Goal: Information Seeking & Learning: Learn about a topic

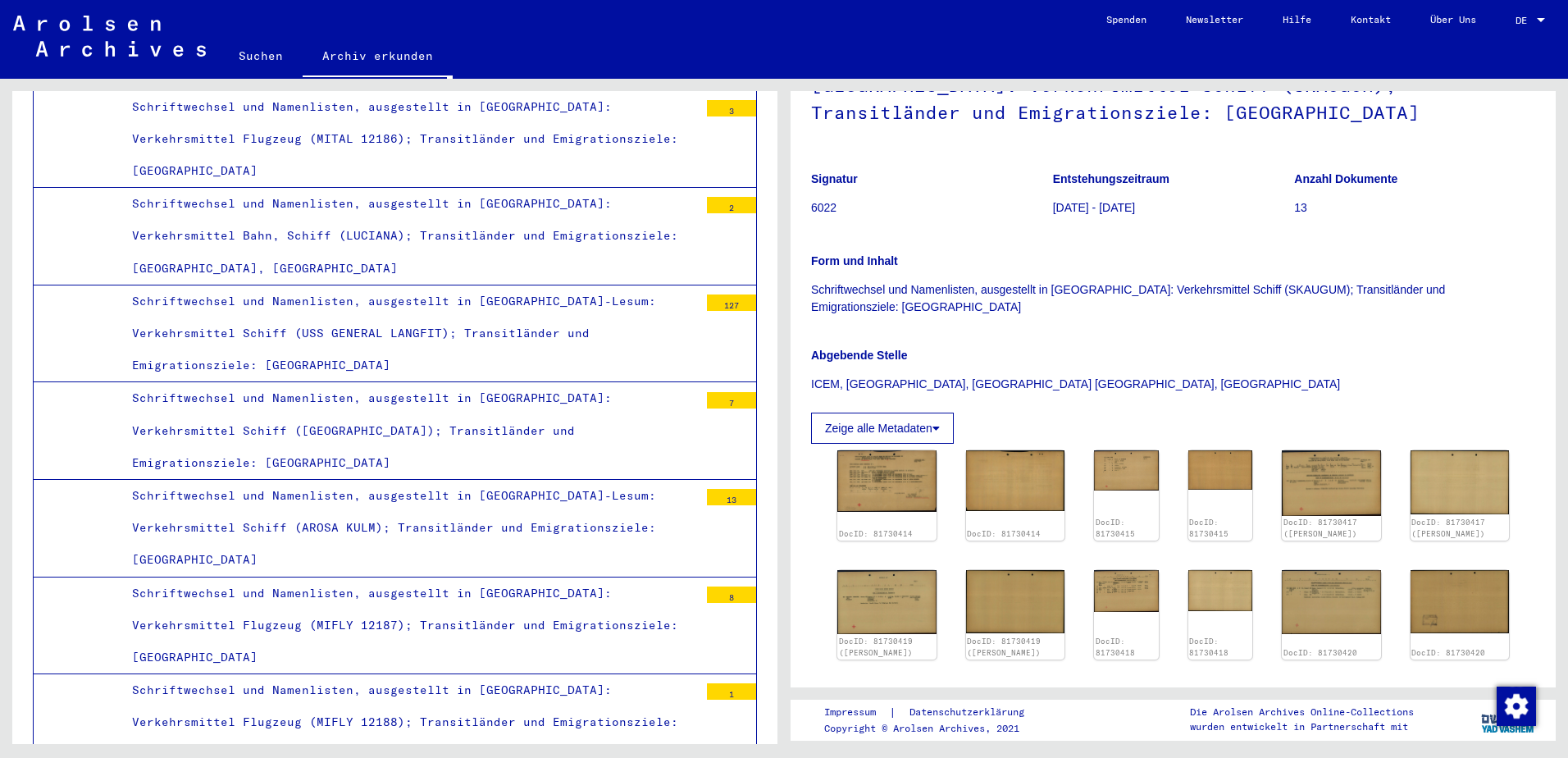
scroll to position [547, 0]
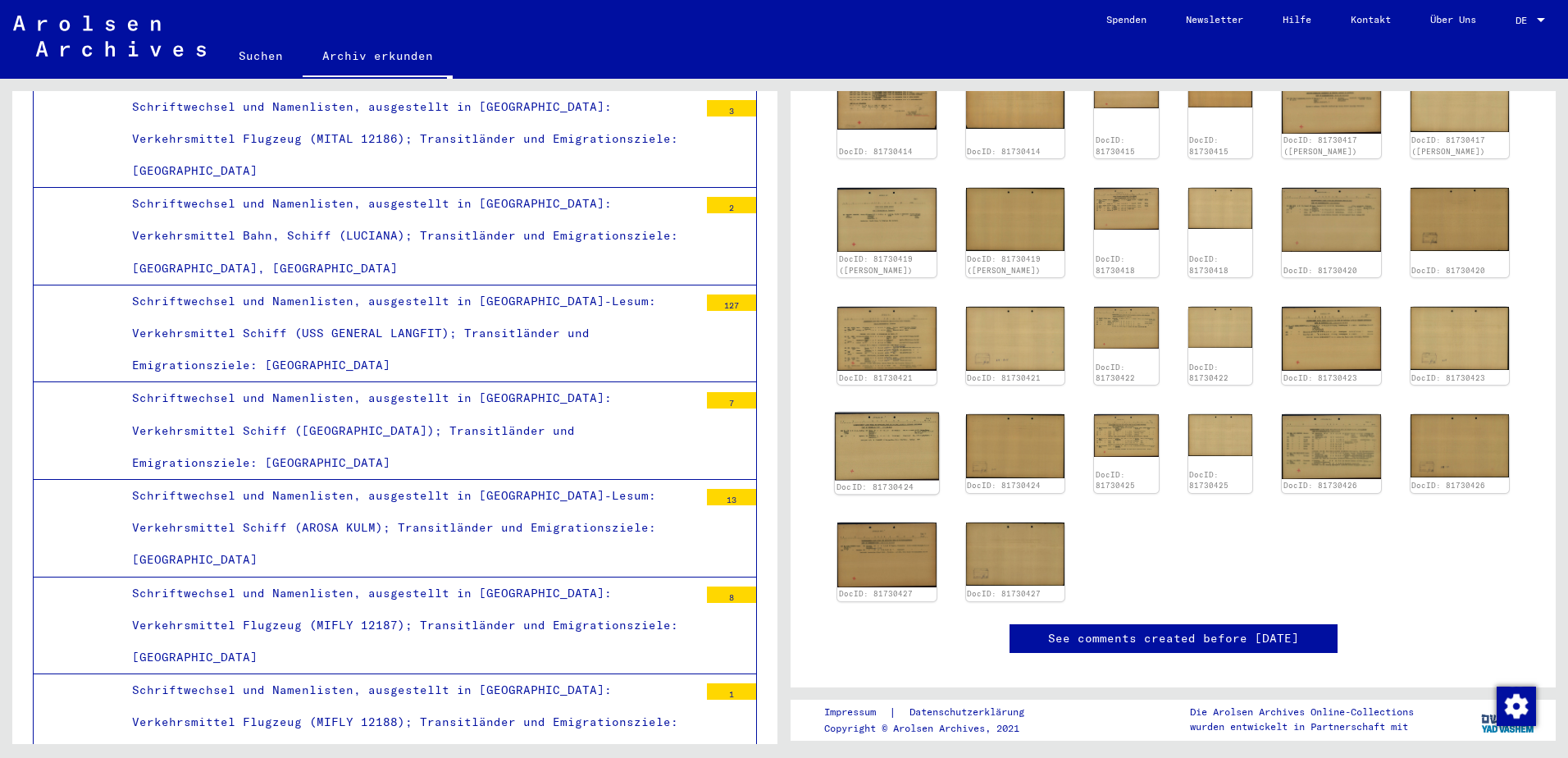
click at [900, 415] on img at bounding box center [887, 446] width 104 height 68
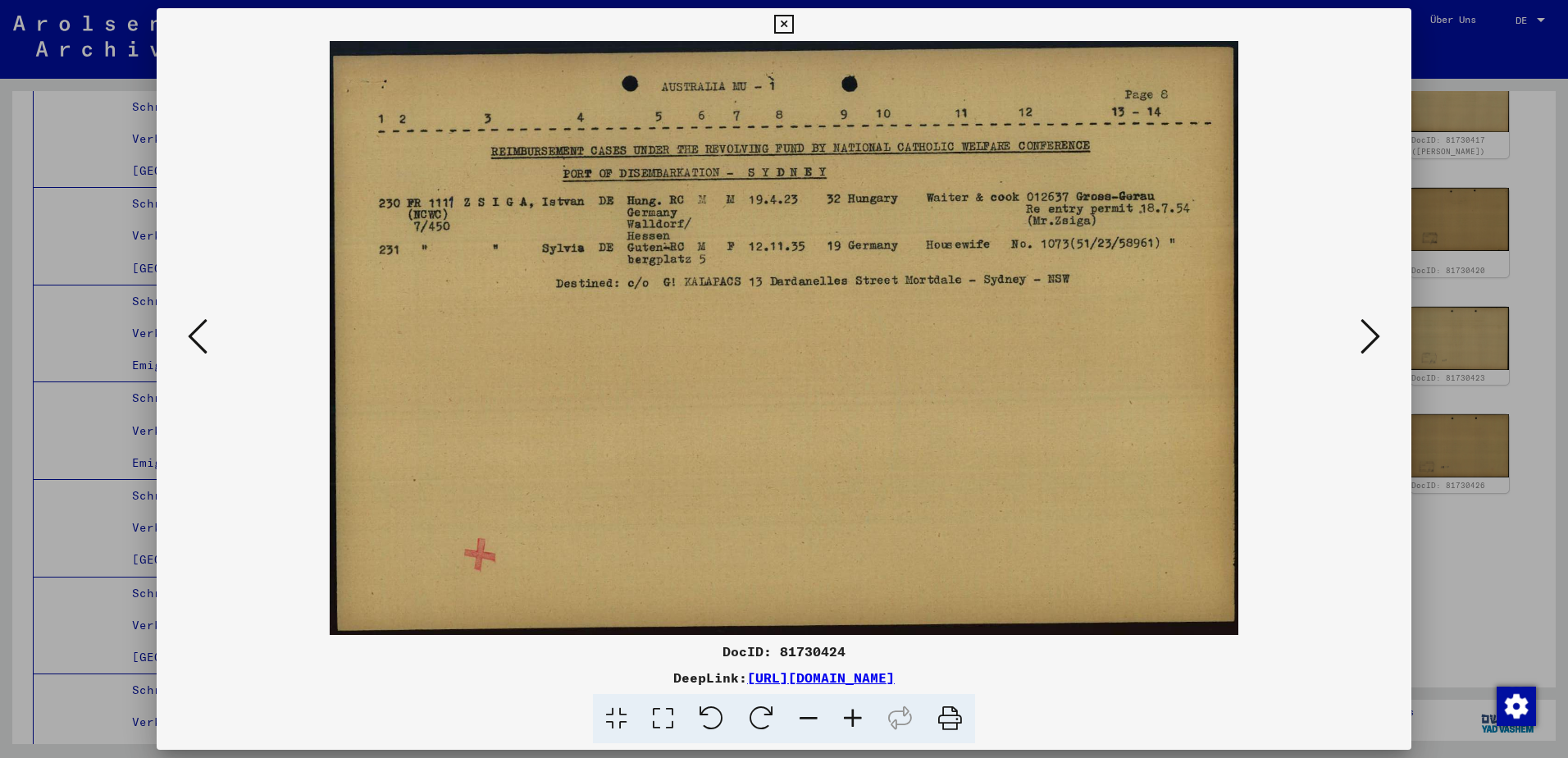
click at [204, 330] on icon at bounding box center [197, 336] width 19 height 40
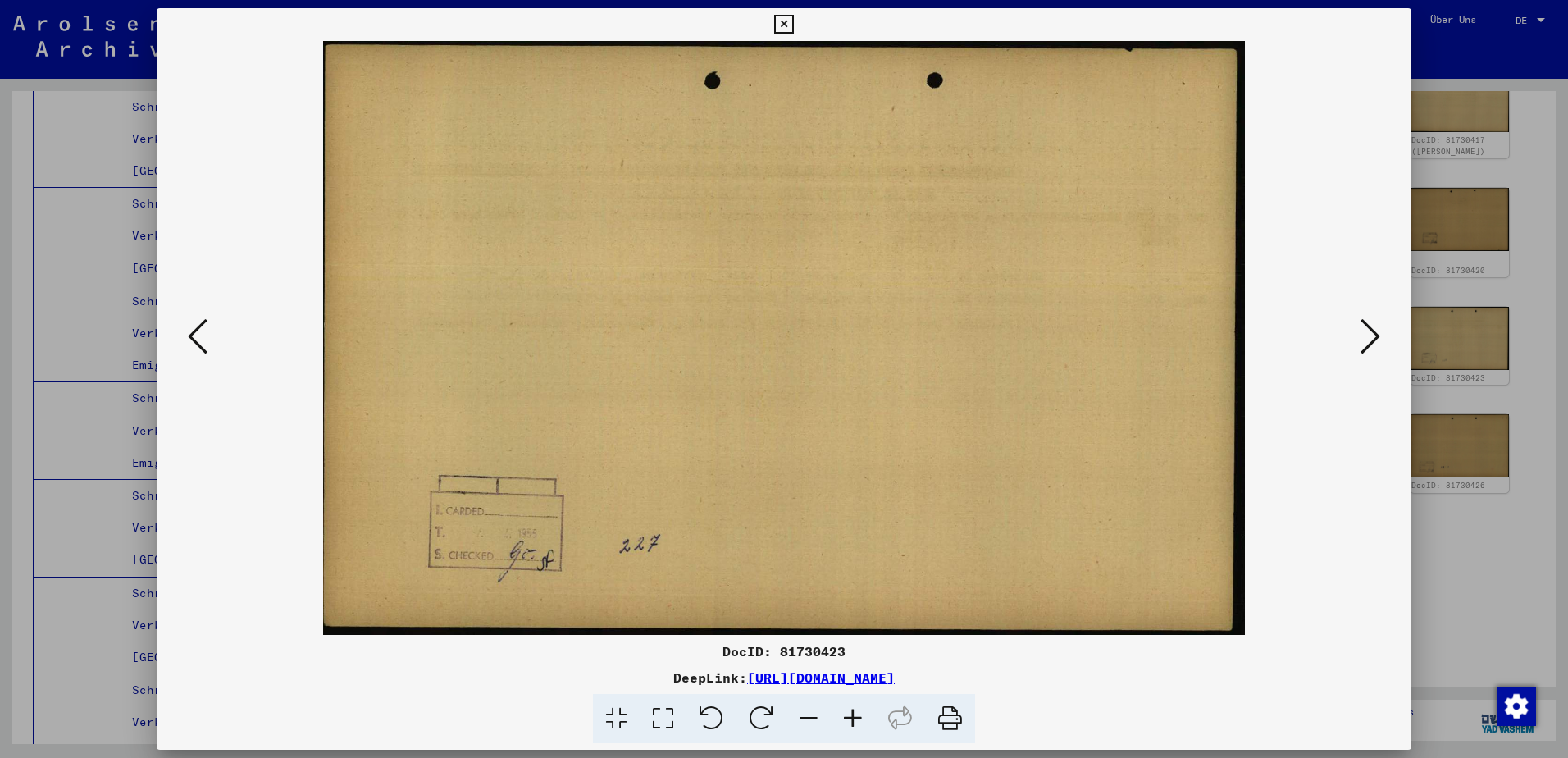
click at [204, 330] on icon at bounding box center [197, 336] width 19 height 40
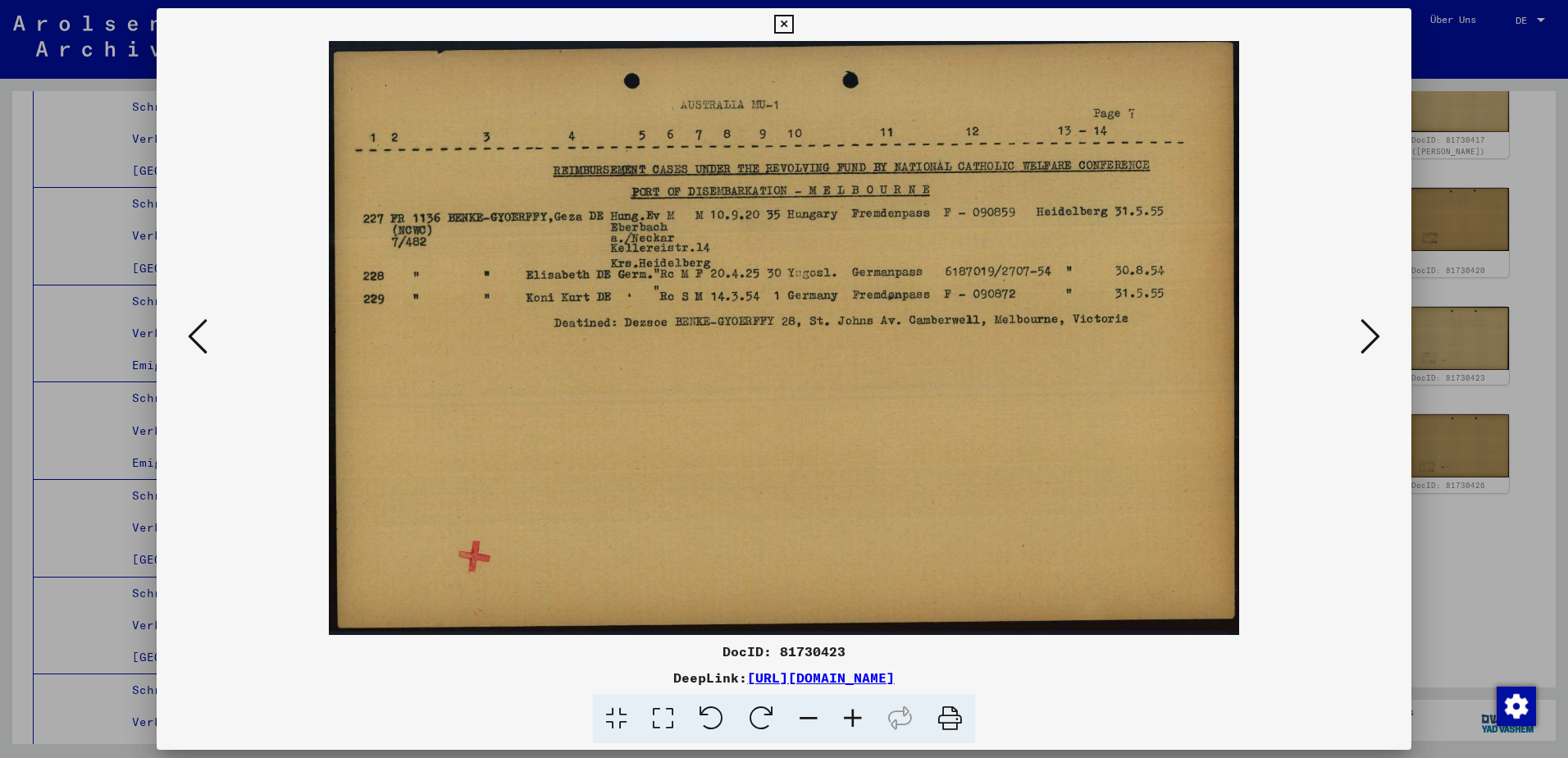
click at [204, 330] on icon at bounding box center [197, 336] width 19 height 40
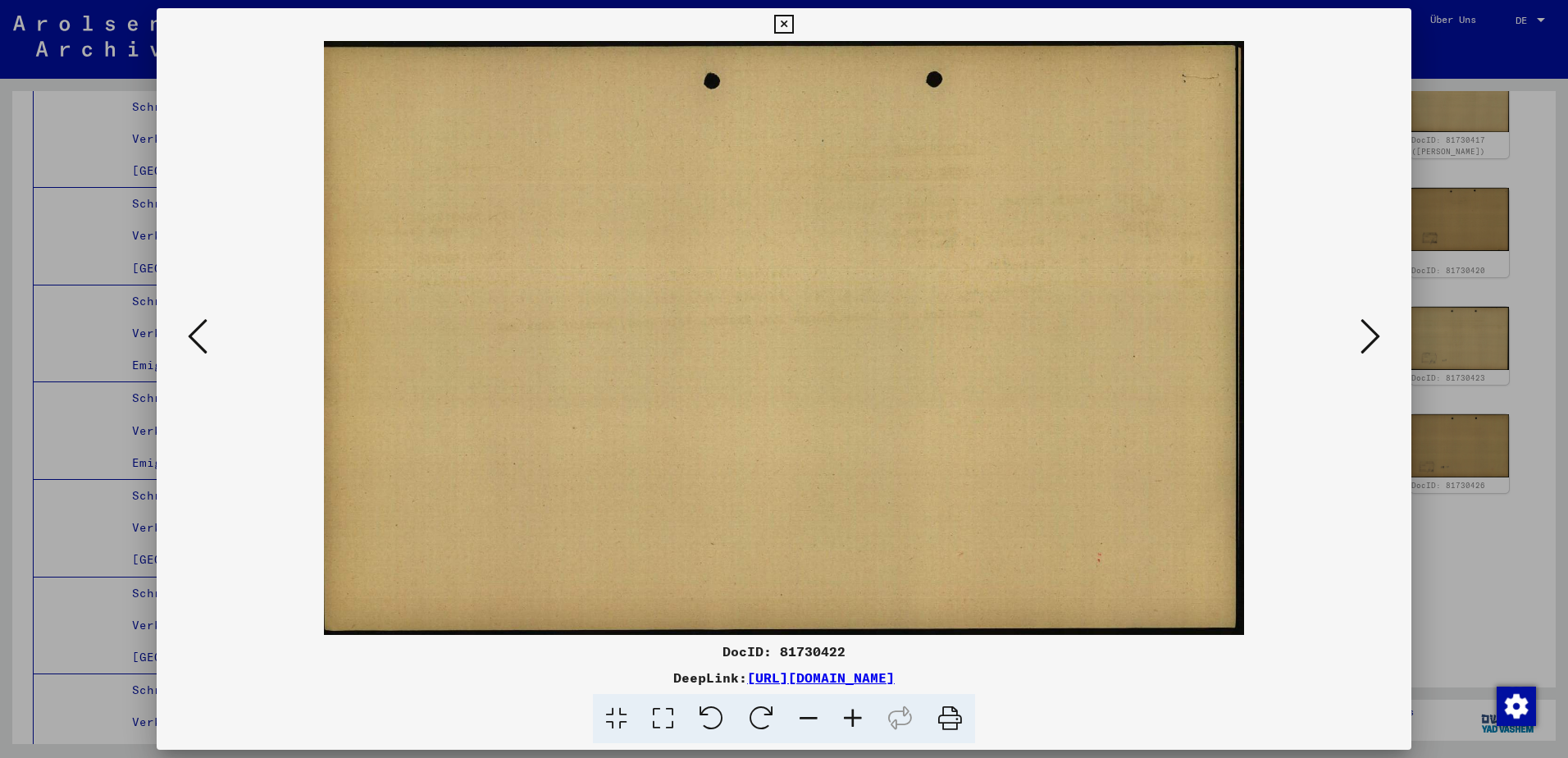
click at [204, 330] on icon at bounding box center [197, 336] width 19 height 40
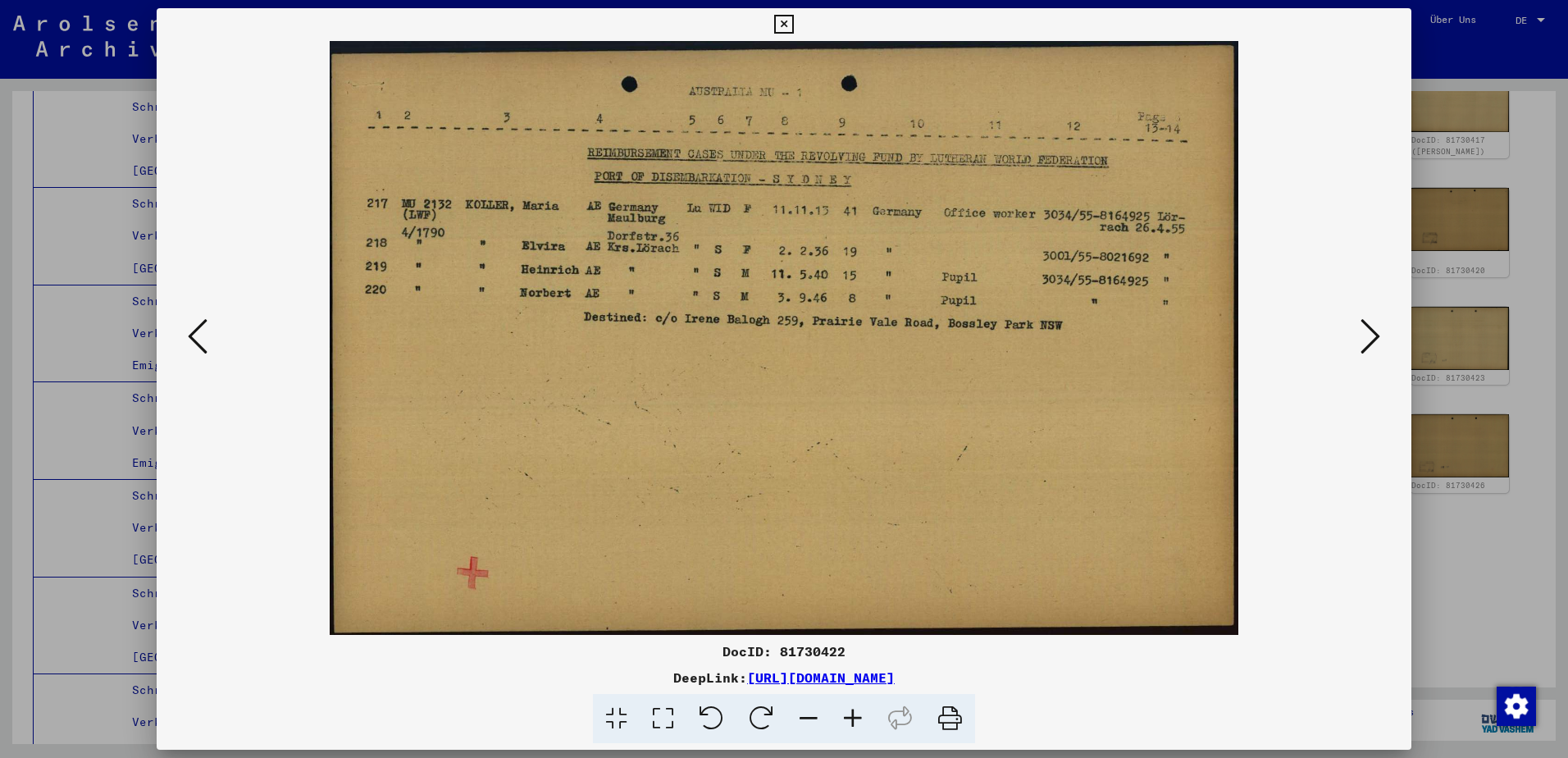
click at [204, 330] on icon at bounding box center [197, 336] width 19 height 40
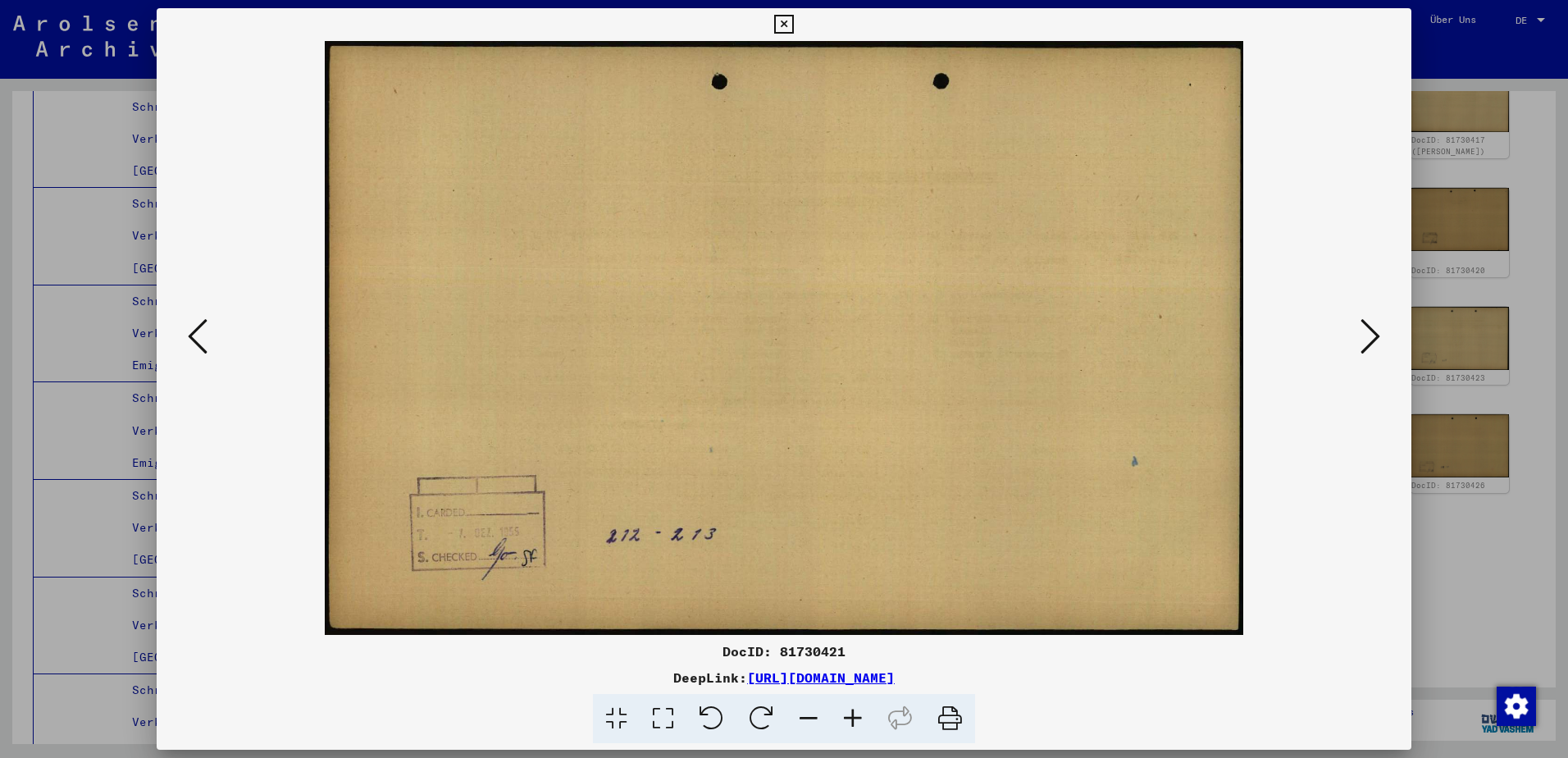
click at [204, 330] on icon at bounding box center [197, 336] width 19 height 40
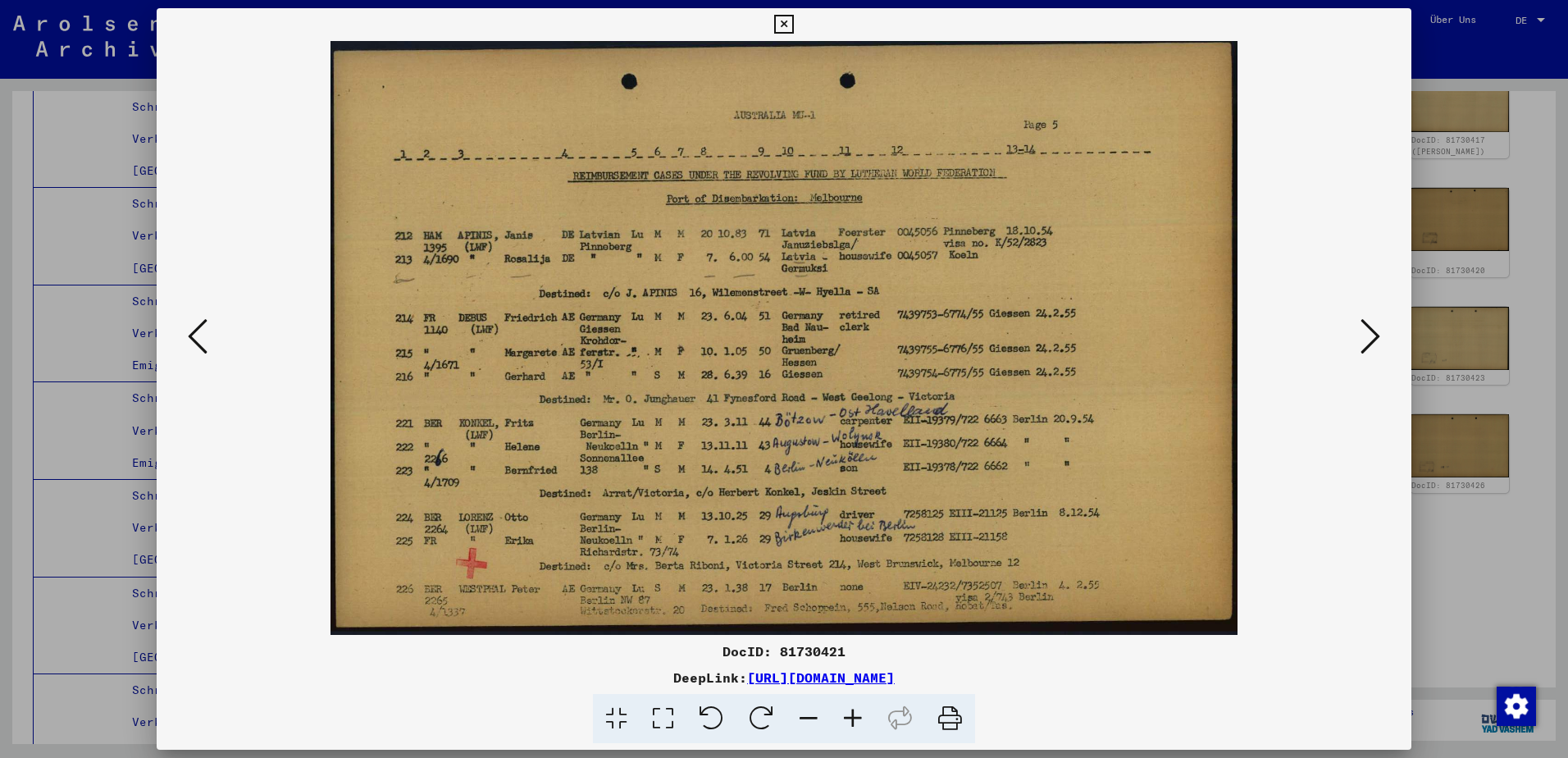
click at [204, 330] on icon at bounding box center [197, 336] width 19 height 40
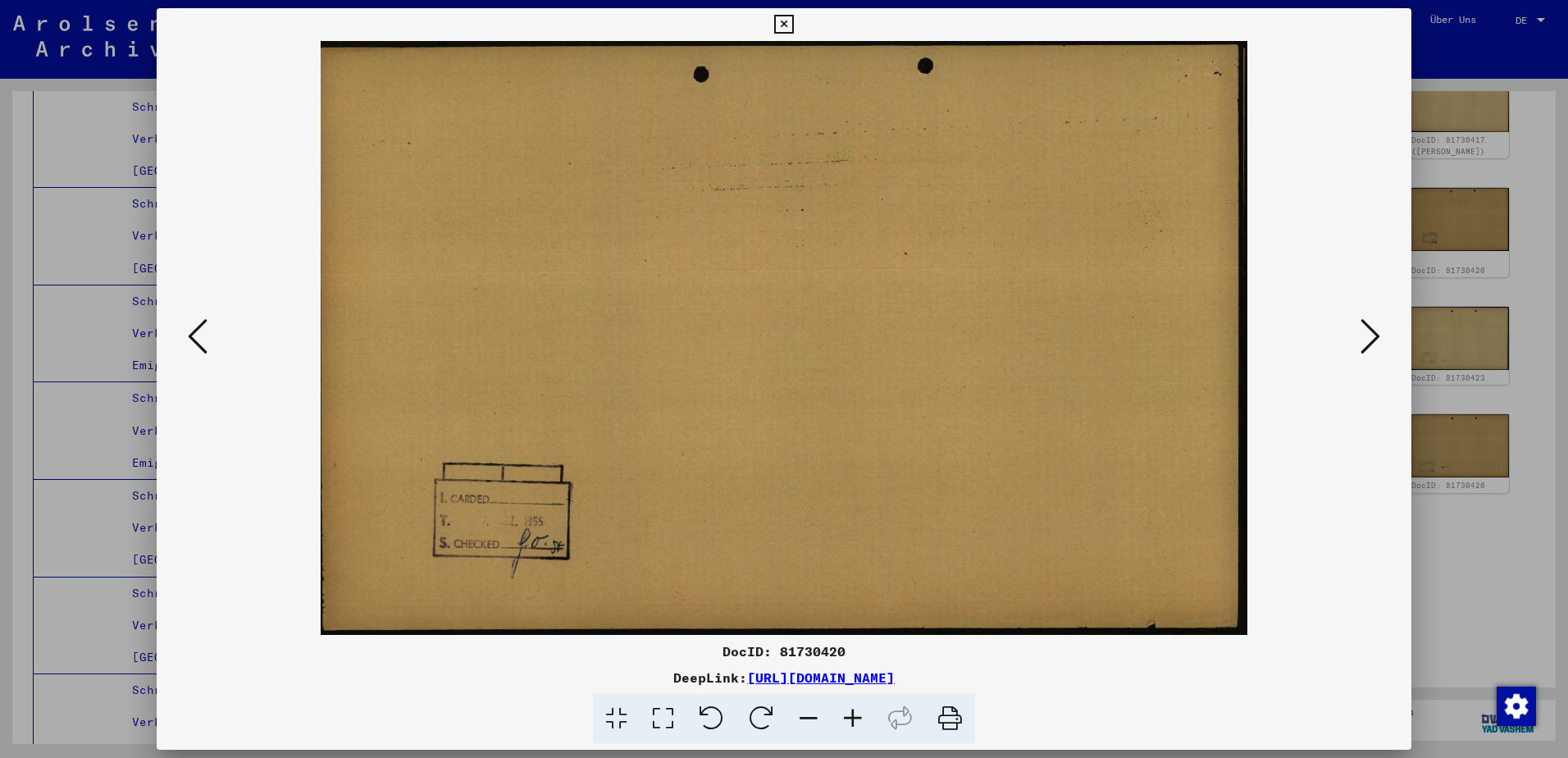
click at [204, 330] on icon at bounding box center [197, 336] width 19 height 40
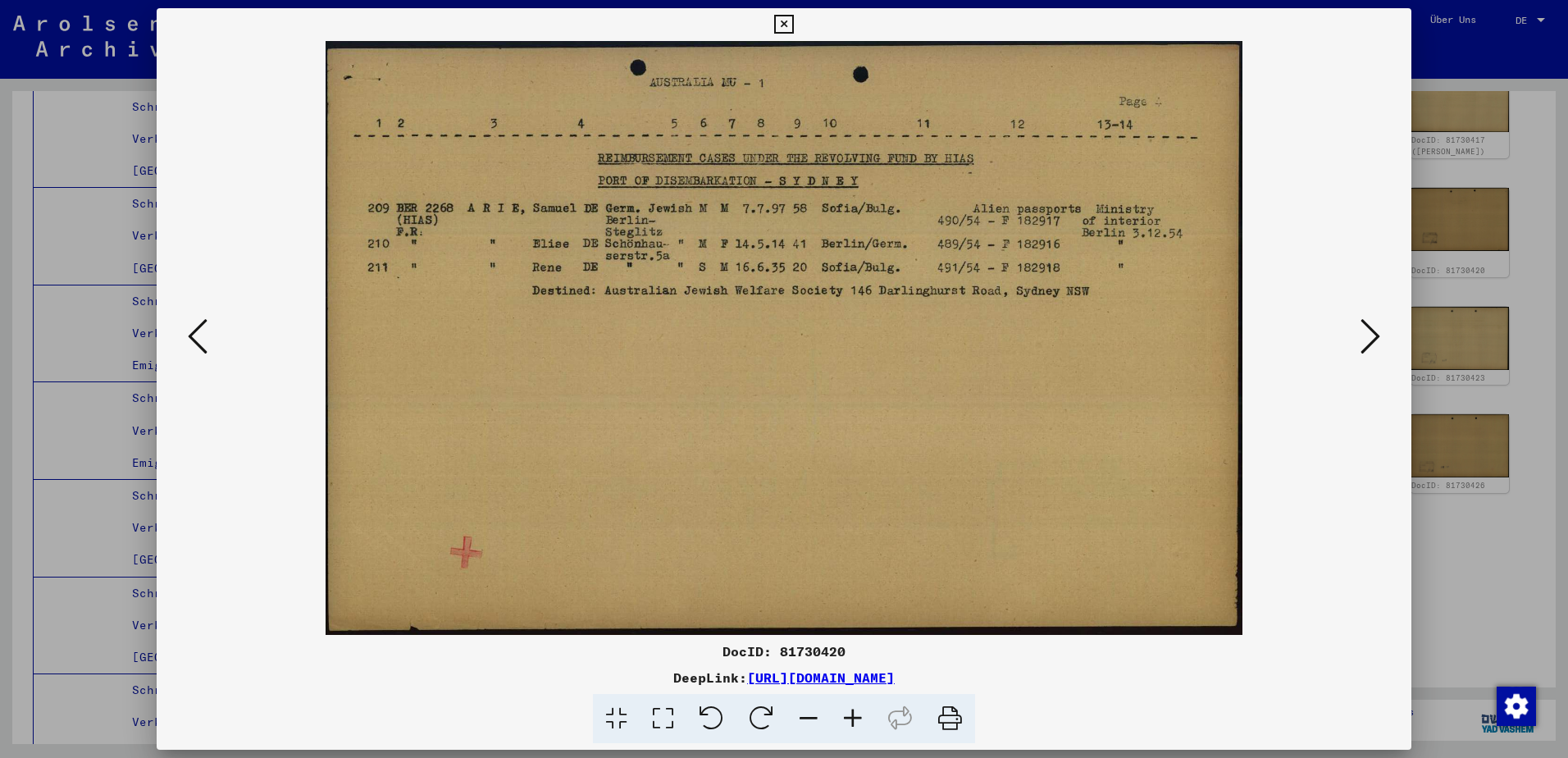
click at [204, 330] on icon at bounding box center [197, 336] width 19 height 40
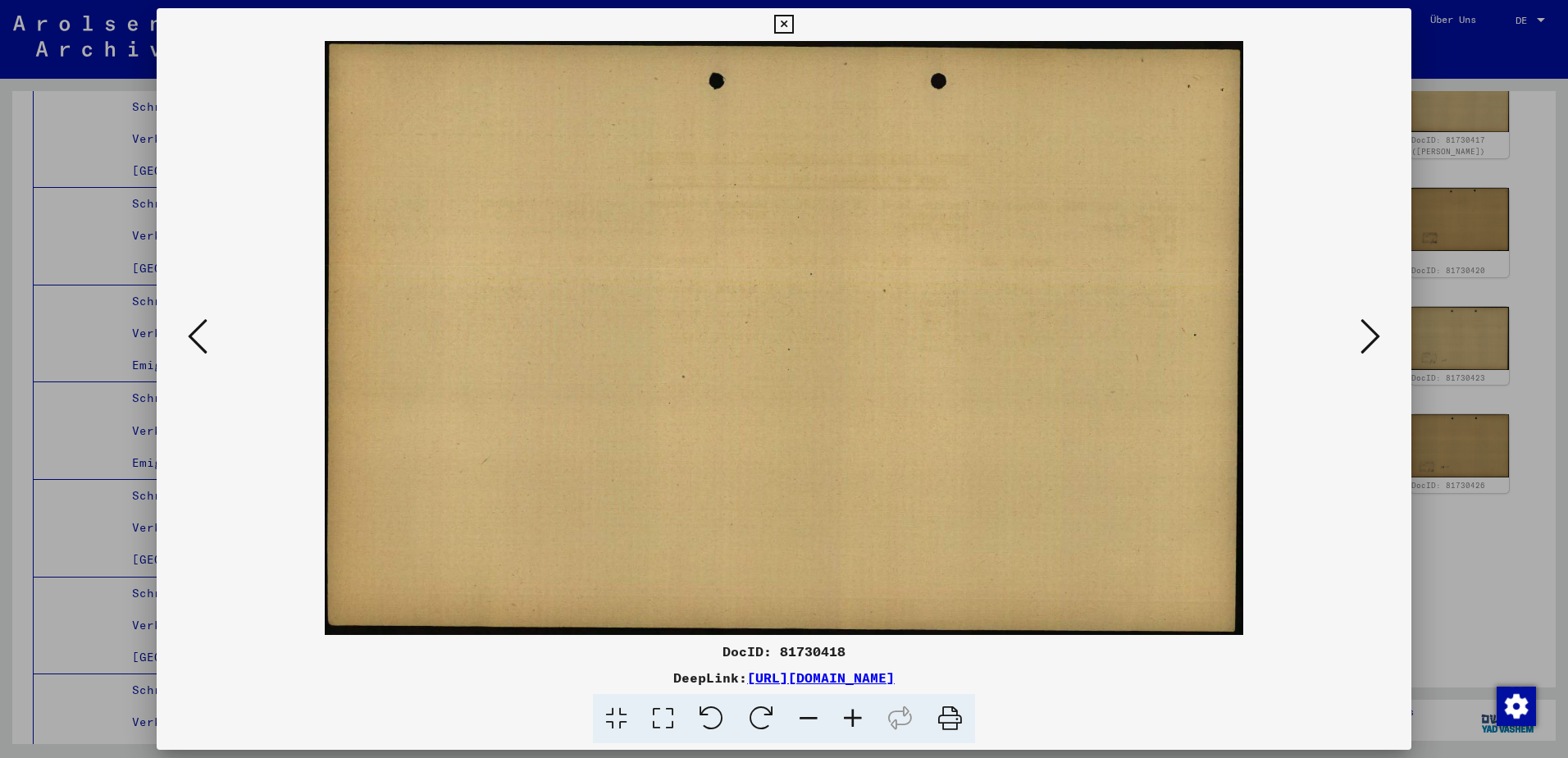
click at [204, 330] on icon at bounding box center [197, 336] width 19 height 40
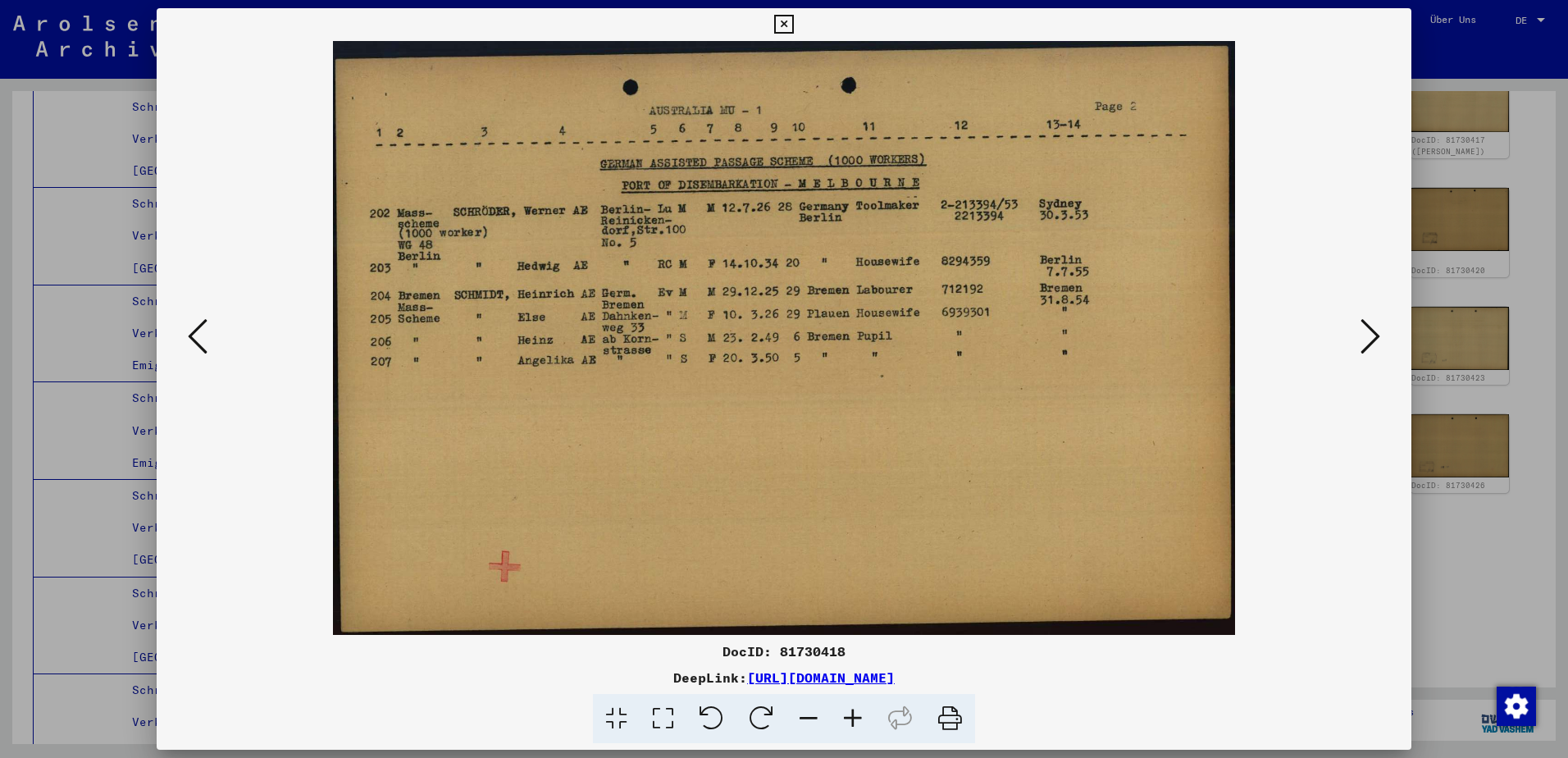
click at [204, 330] on icon at bounding box center [197, 336] width 19 height 40
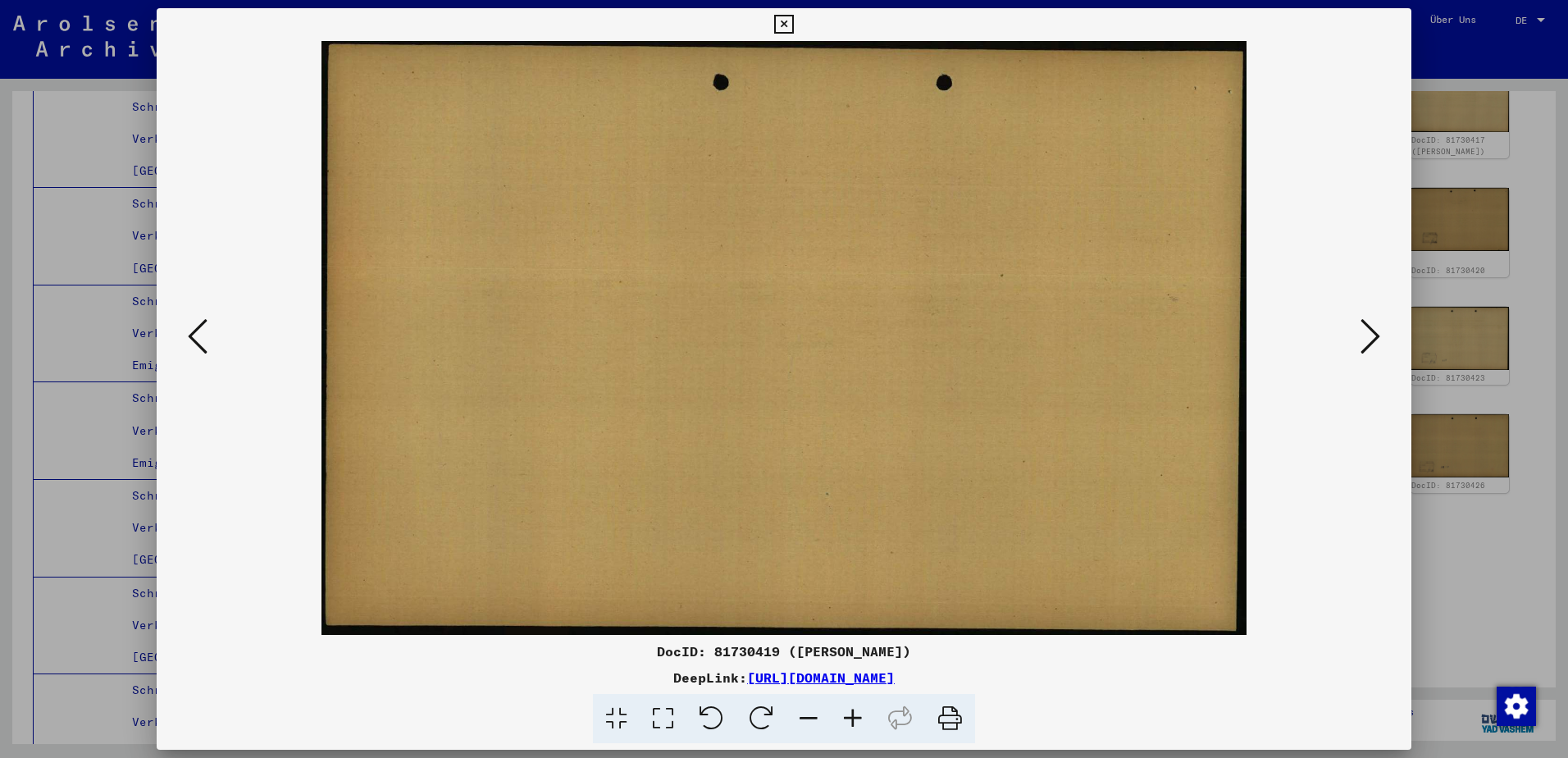
click at [204, 330] on icon at bounding box center [197, 336] width 19 height 40
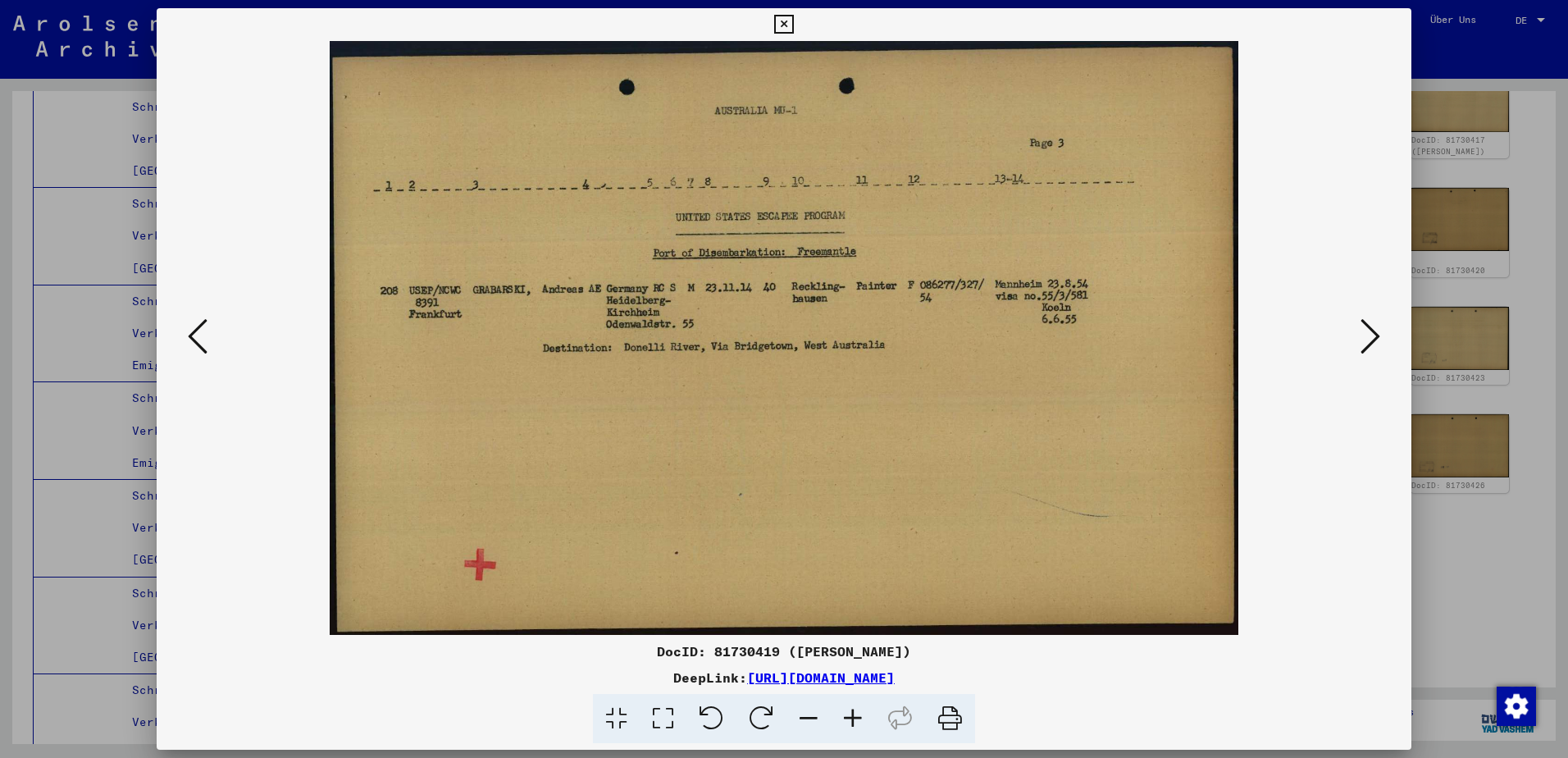
click at [204, 330] on icon at bounding box center [197, 336] width 19 height 40
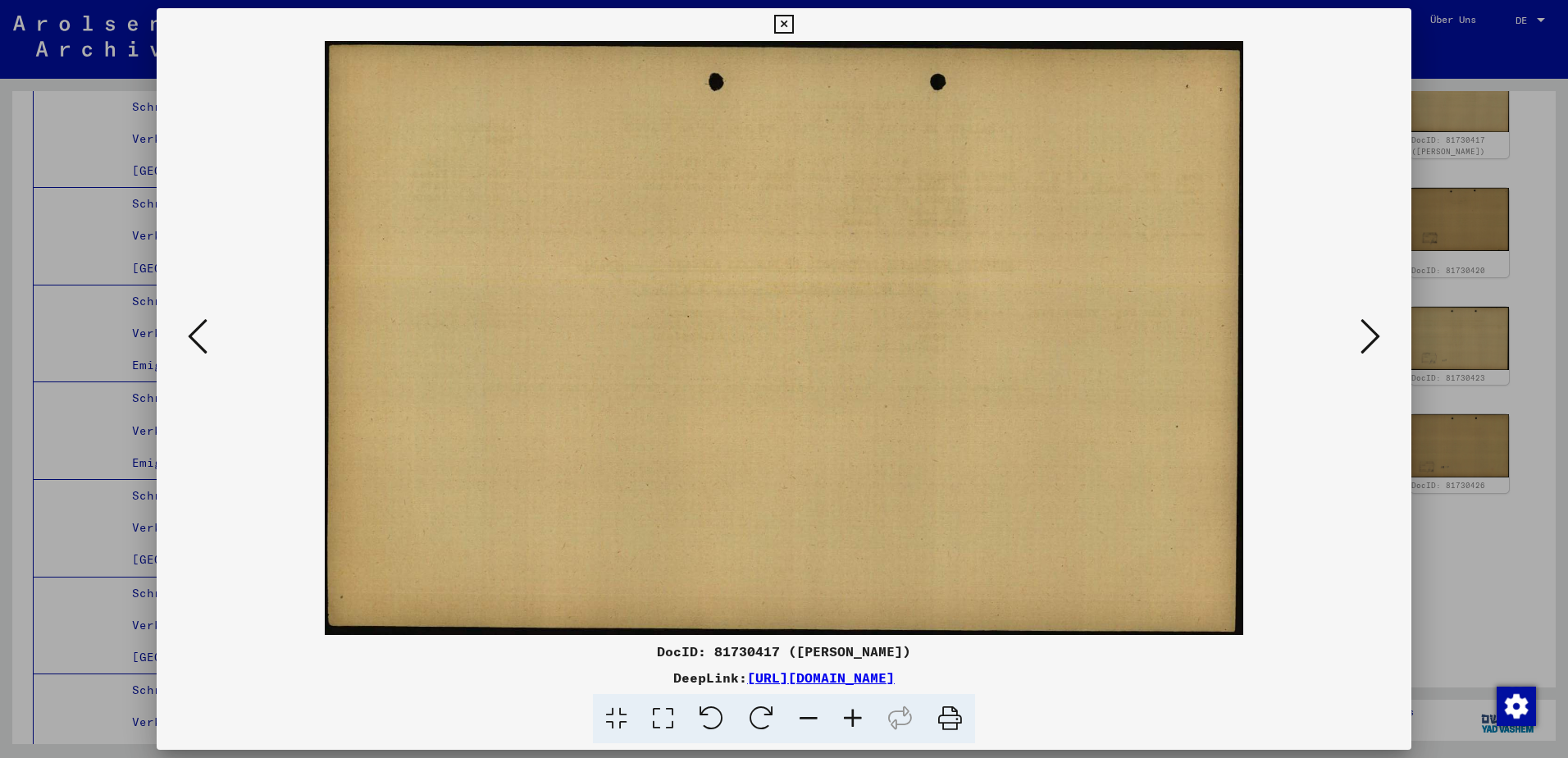
click at [204, 330] on icon at bounding box center [197, 336] width 19 height 40
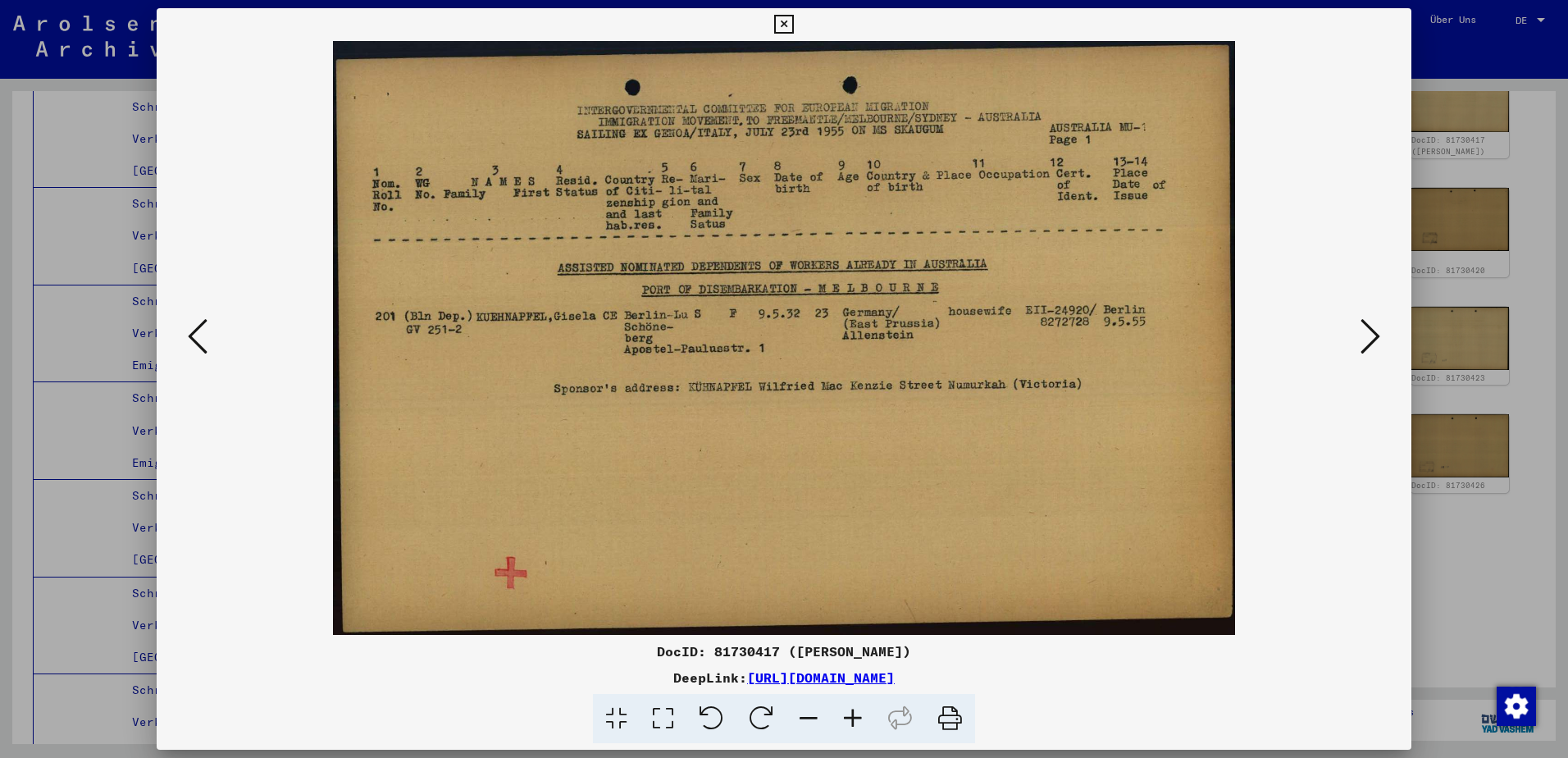
click at [204, 330] on icon at bounding box center [197, 336] width 19 height 40
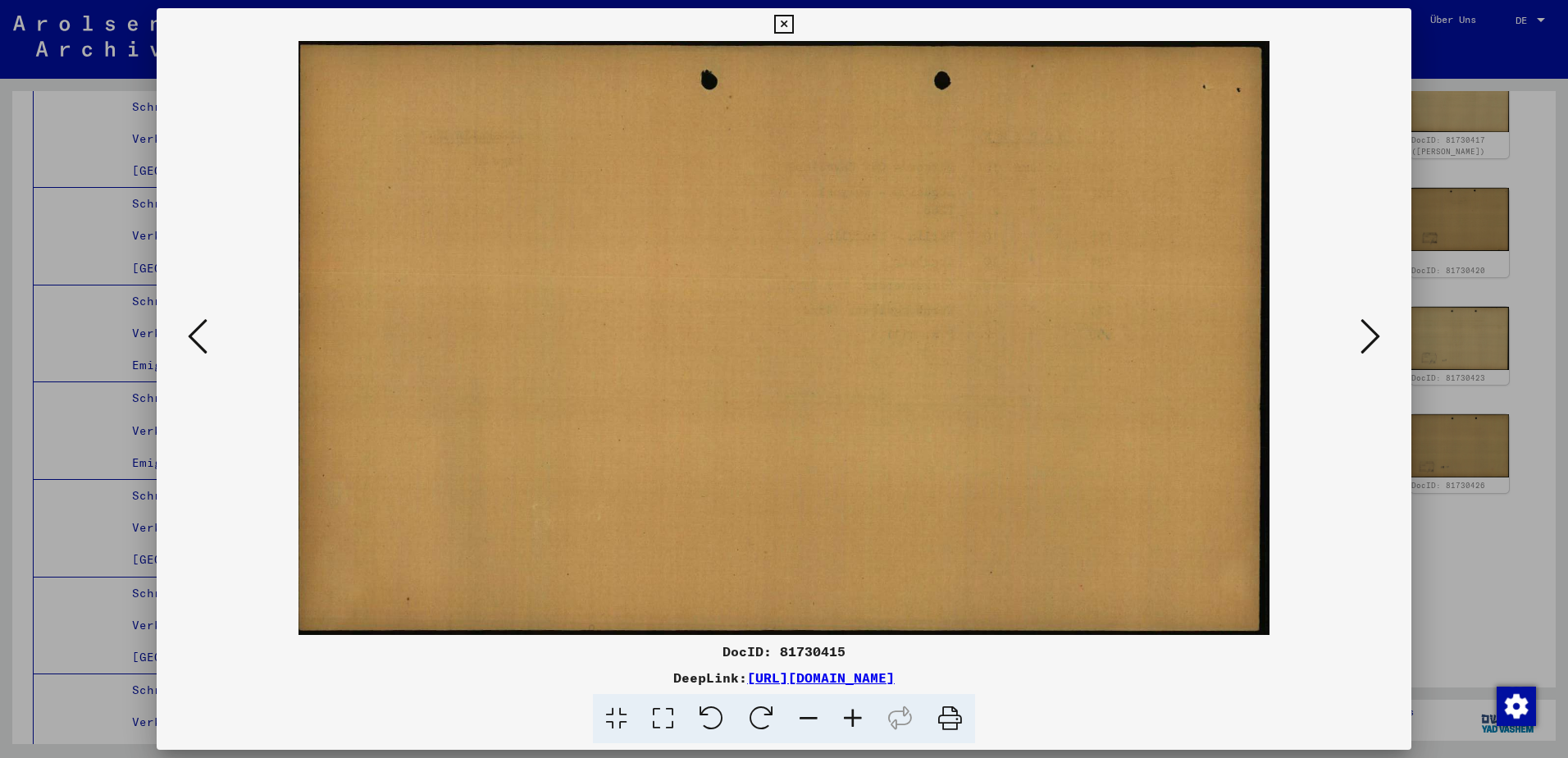
click at [204, 330] on icon at bounding box center [197, 336] width 19 height 40
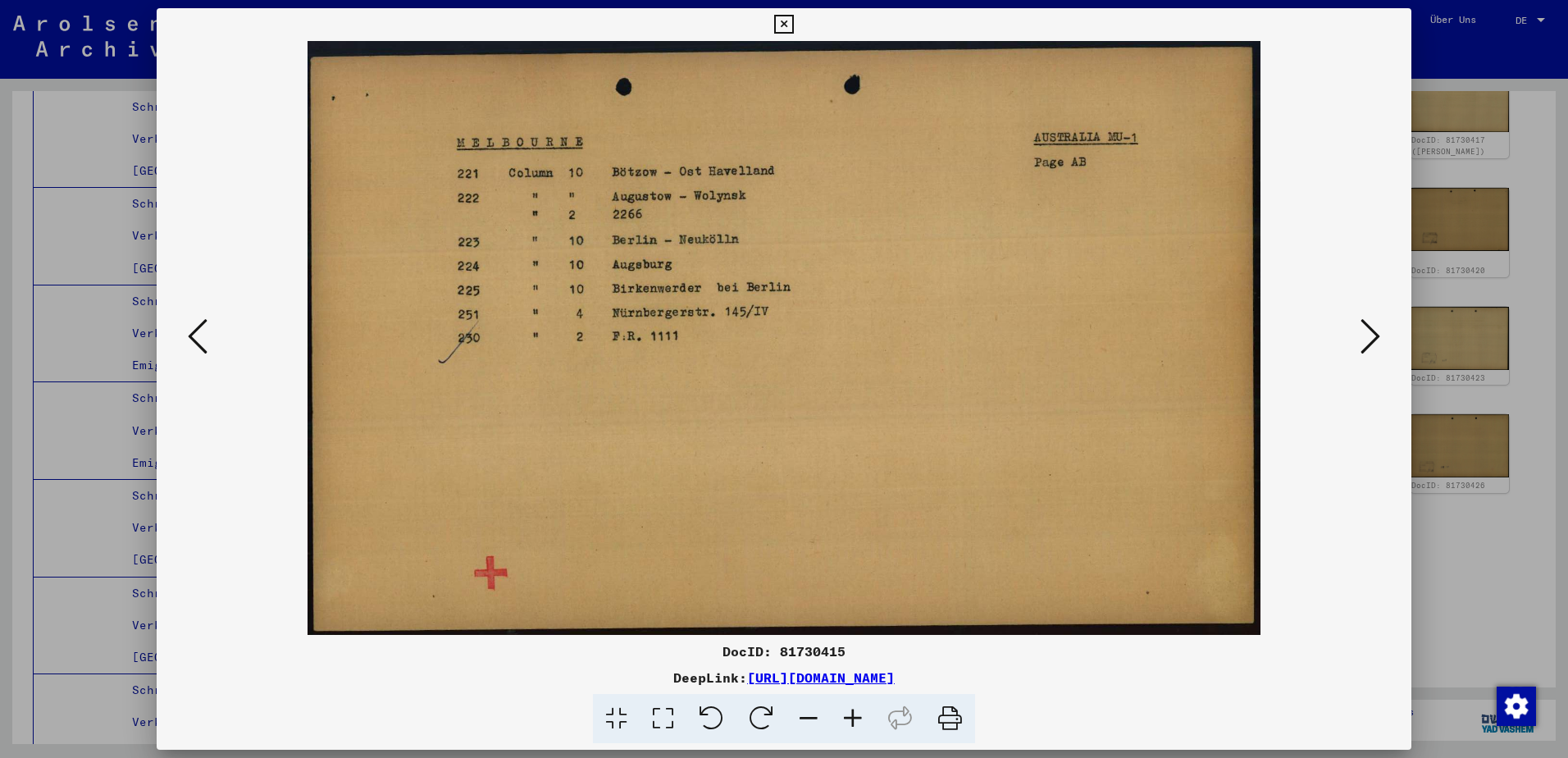
click at [204, 330] on icon at bounding box center [197, 336] width 19 height 40
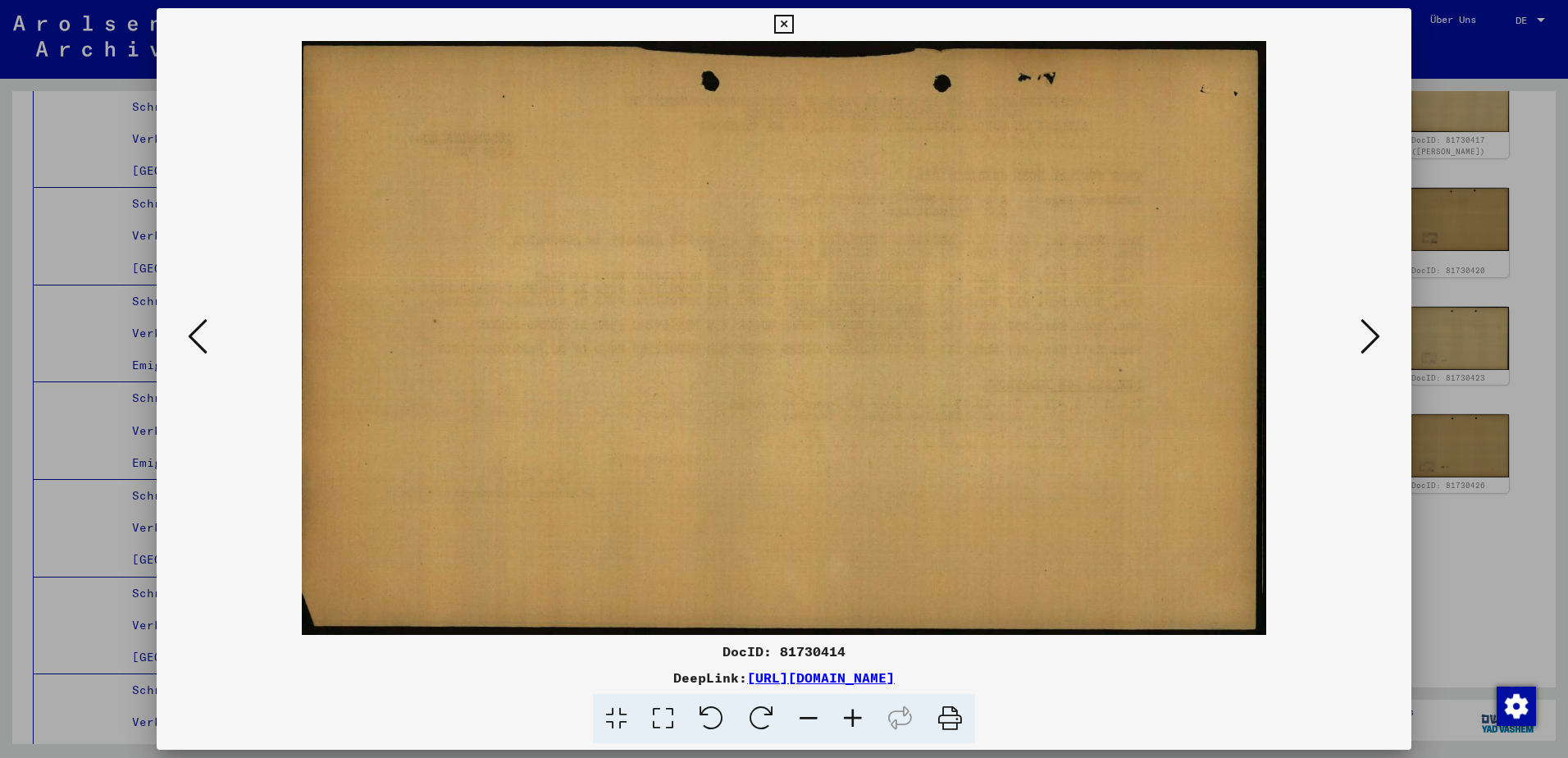
click at [204, 330] on icon at bounding box center [197, 336] width 19 height 40
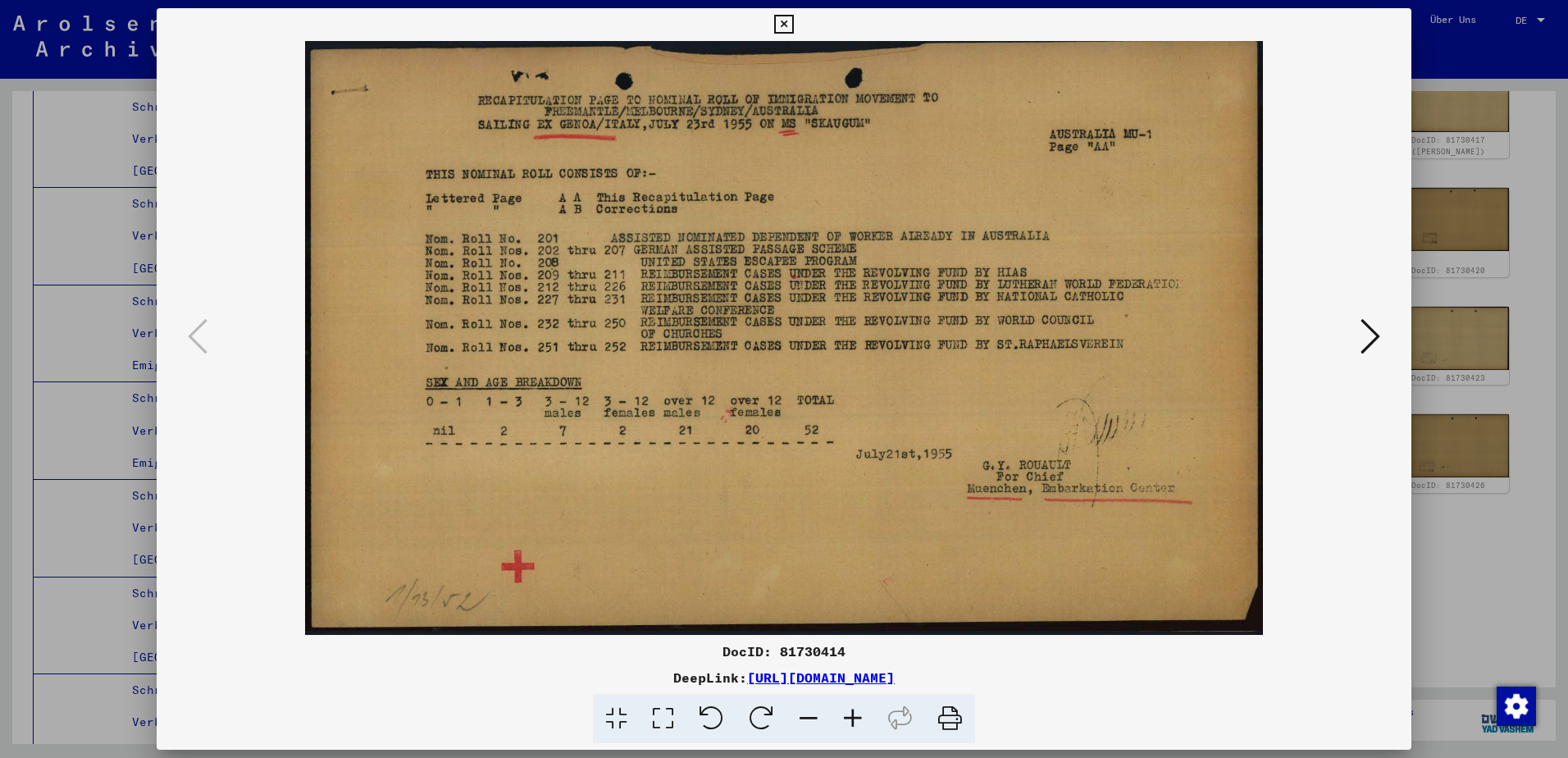
click at [1567, 307] on html "Suchen Archiv erkunden Spenden Newsletter Hilfe Kontakt Über Uns Suchen Archiv …" at bounding box center [784, 379] width 1568 height 758
